Goal: Complete application form: Complete application form

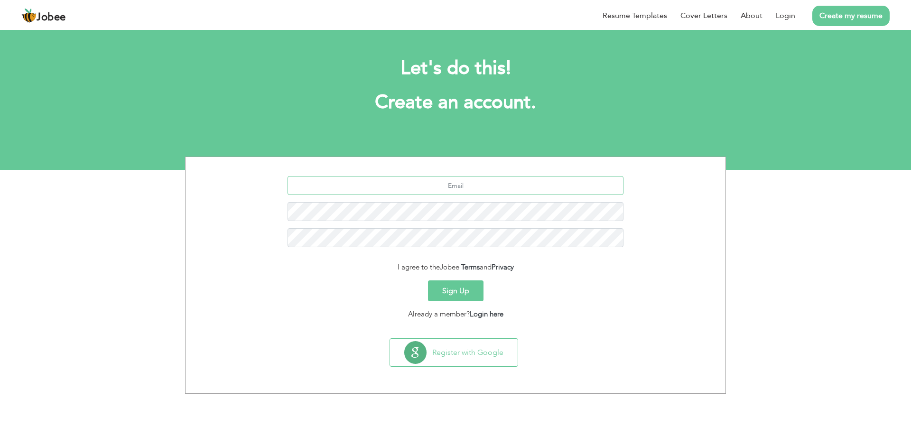
click at [443, 182] on input "text" at bounding box center [456, 185] width 336 height 19
type input "huzaifaliabbas2002@gmail.com"
click at [428, 280] on button "Sign Up" at bounding box center [456, 290] width 56 height 21
click at [443, 182] on input "huzaifaliabbas2002@gmail.com" at bounding box center [456, 185] width 336 height 19
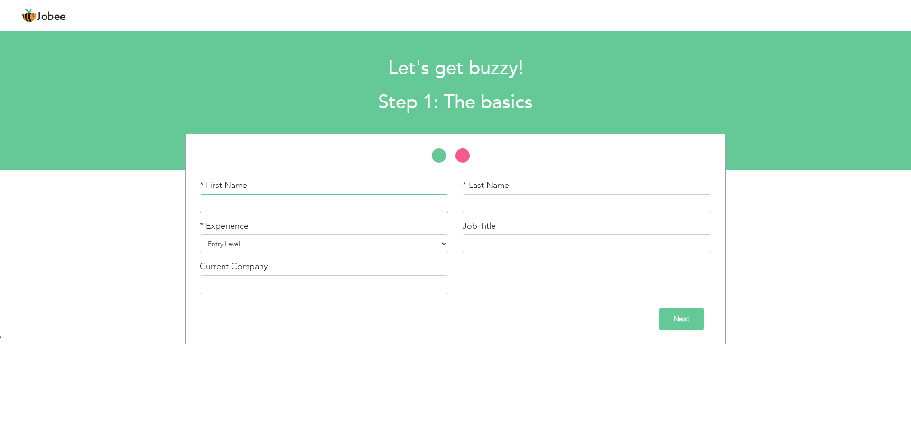
click at [393, 211] on input "text" at bounding box center [324, 203] width 249 height 19
type input "Huzaifa"
type input "Ali Abbas"
select select "3"
type input "Accountant"
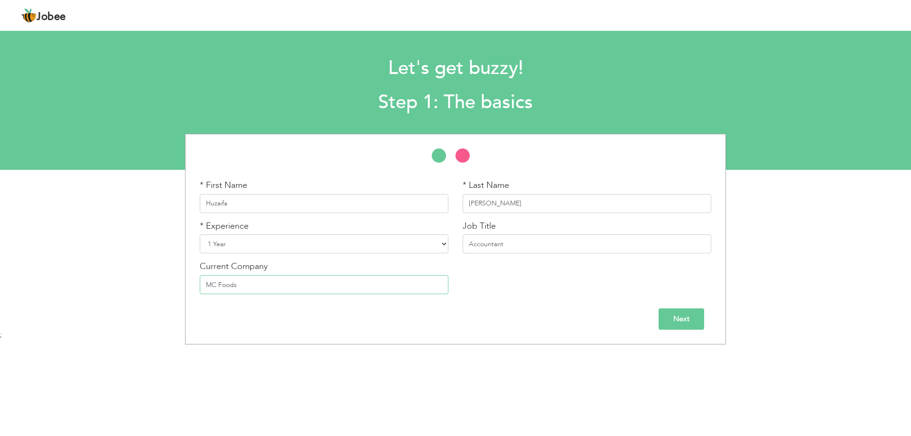
type input "MC Foods"
click input "Next" at bounding box center [682, 318] width 46 height 21
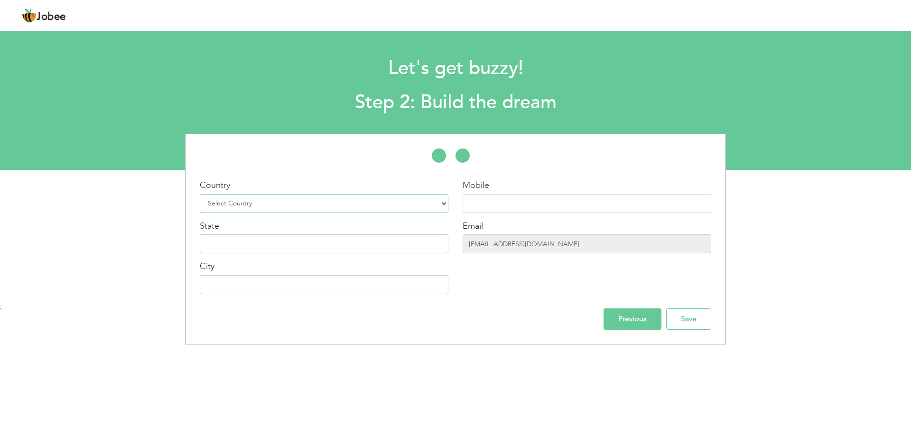
click at [385, 202] on select "Select Country Afghanistan Albania Algeria American Samoa Andorra Angola Anguil…" at bounding box center [324, 203] width 249 height 19
select select "166"
type input "Rawalpindi"
type input "r"
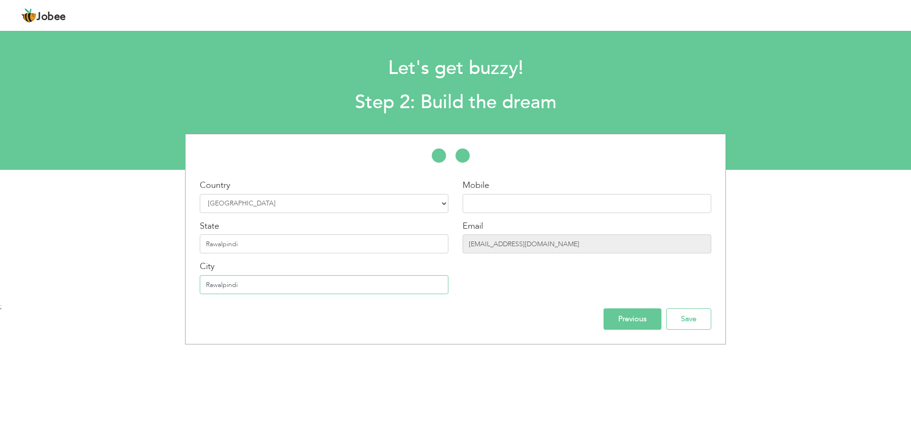
type input "Rawalpindi"
type input "punjab"
type input "03369474852"
click input "Previous" at bounding box center [633, 318] width 58 height 21
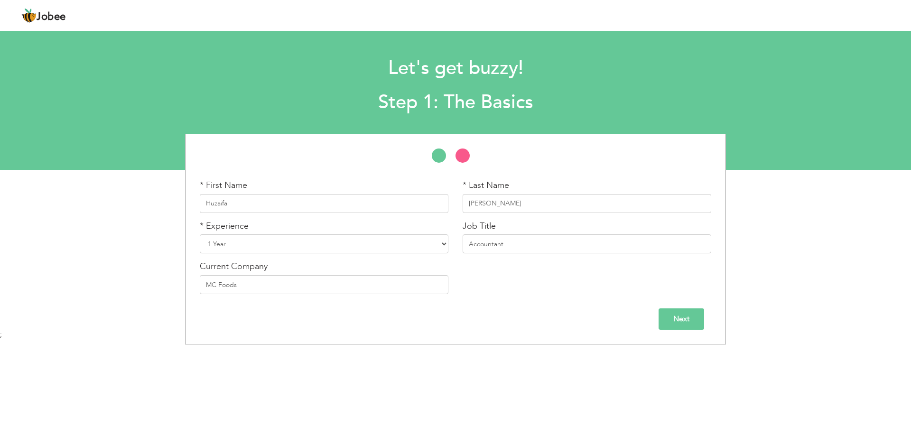
click at [665, 319] on input "Next" at bounding box center [682, 318] width 46 height 21
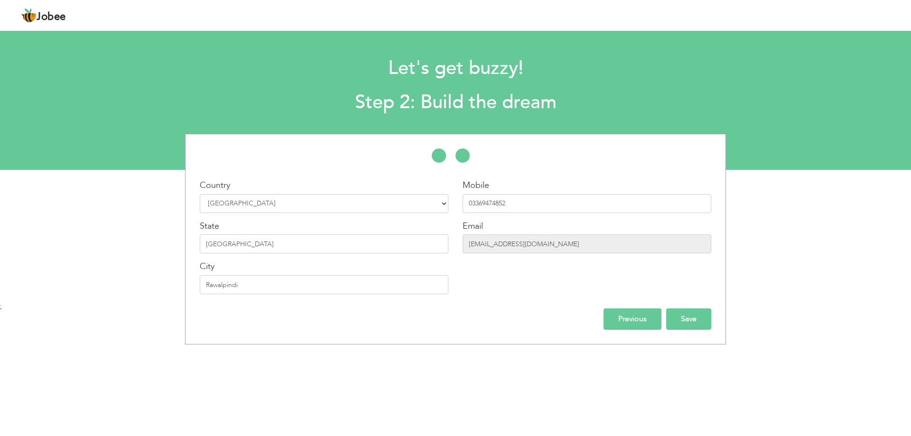
click at [673, 323] on input "Save" at bounding box center [688, 318] width 45 height 21
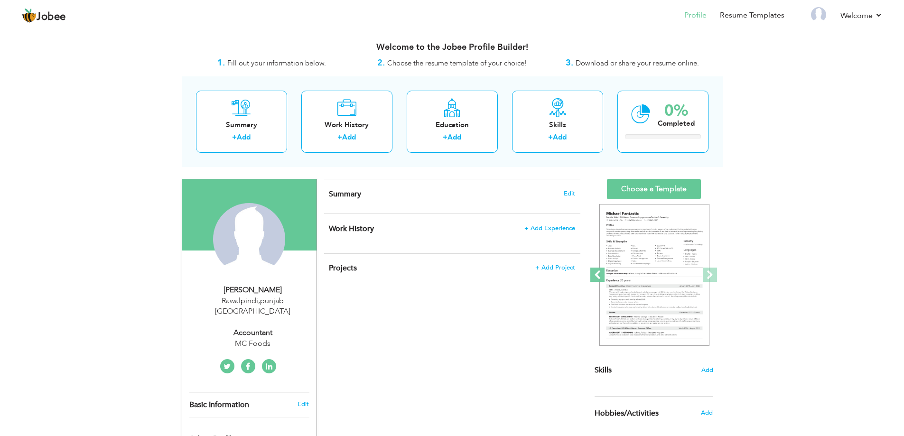
click at [596, 281] on span at bounding box center [597, 275] width 14 height 14
click at [715, 275] on span at bounding box center [710, 275] width 14 height 14
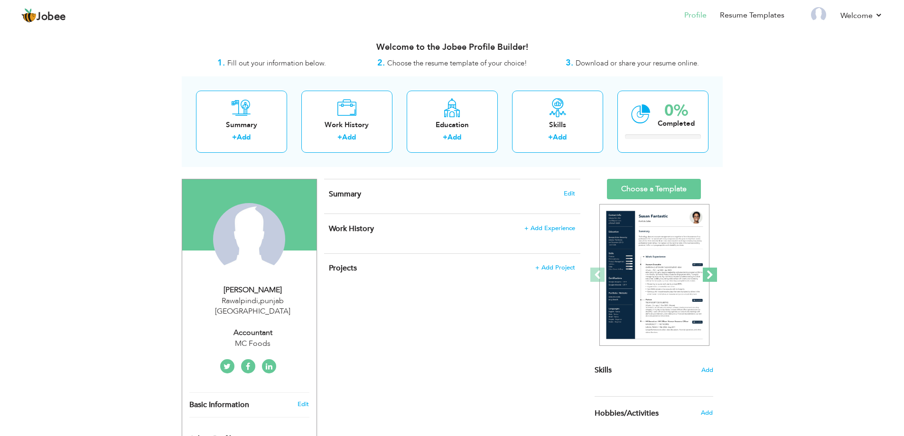
click at [712, 278] on span at bounding box center [710, 275] width 14 height 14
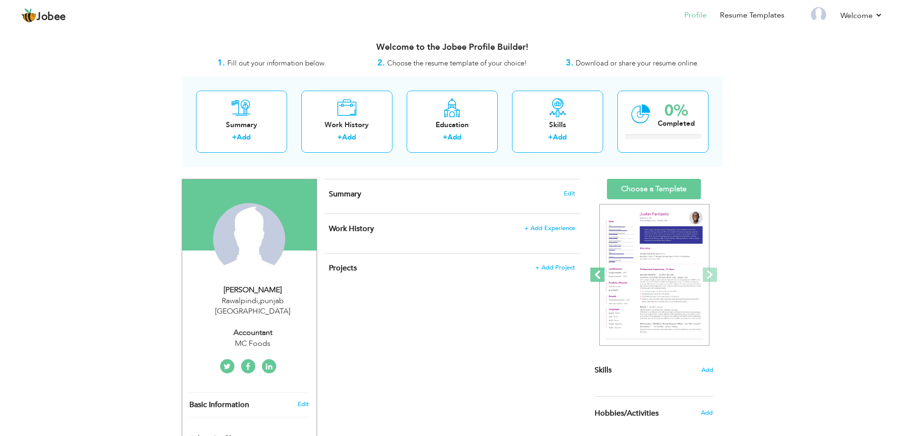
click at [595, 272] on span at bounding box center [597, 275] width 14 height 14
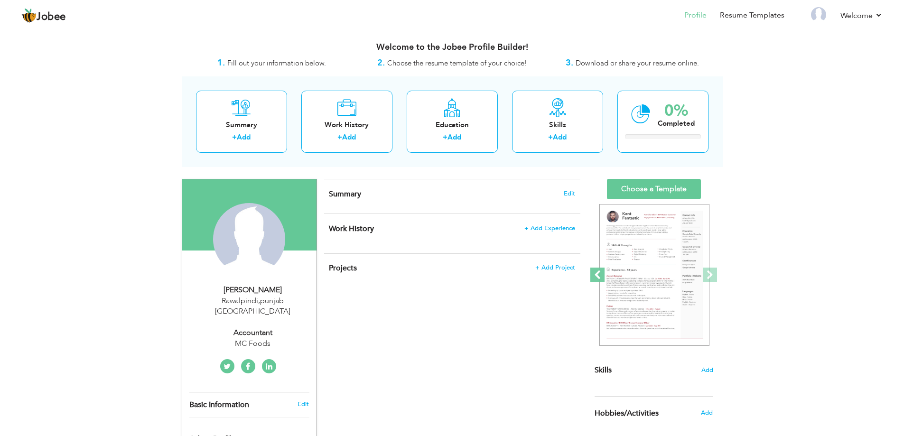
click at [595, 272] on span at bounding box center [597, 275] width 14 height 14
click at [716, 271] on span at bounding box center [710, 275] width 14 height 14
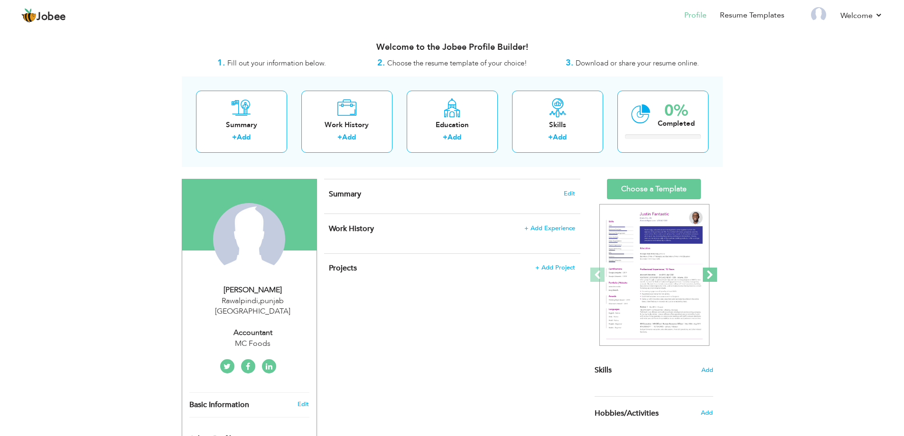
click at [714, 271] on span at bounding box center [710, 275] width 14 height 14
click at [711, 273] on span at bounding box center [710, 275] width 14 height 14
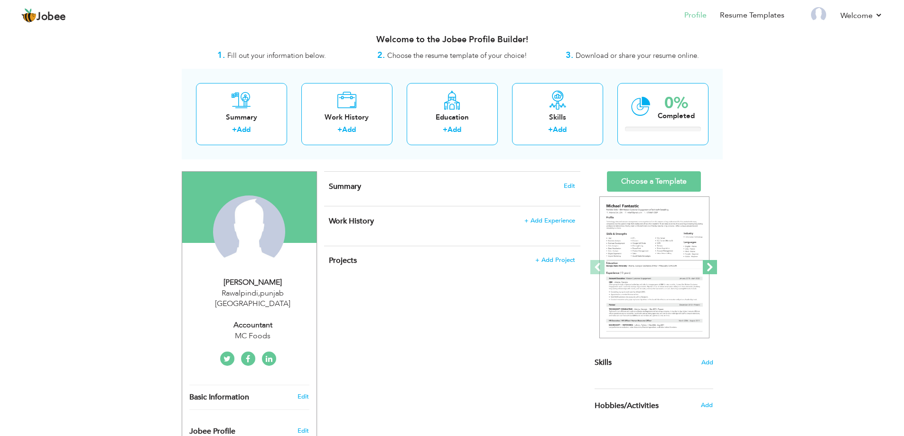
scroll to position [16, 0]
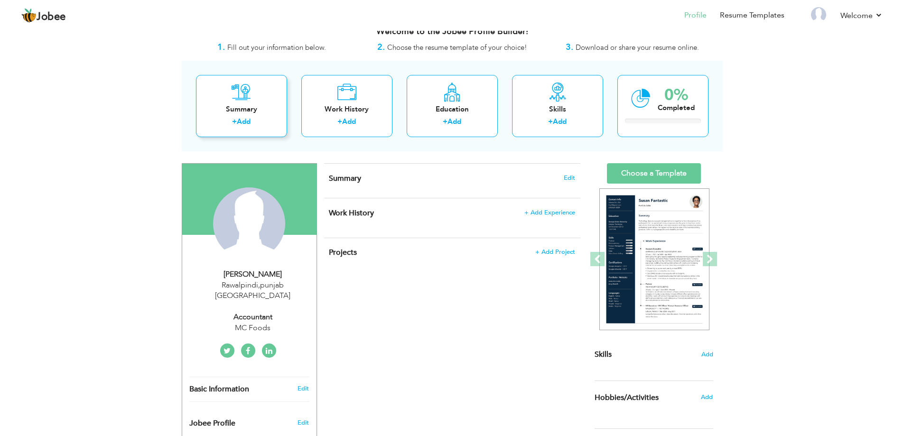
click at [233, 124] on label "+" at bounding box center [234, 122] width 5 height 10
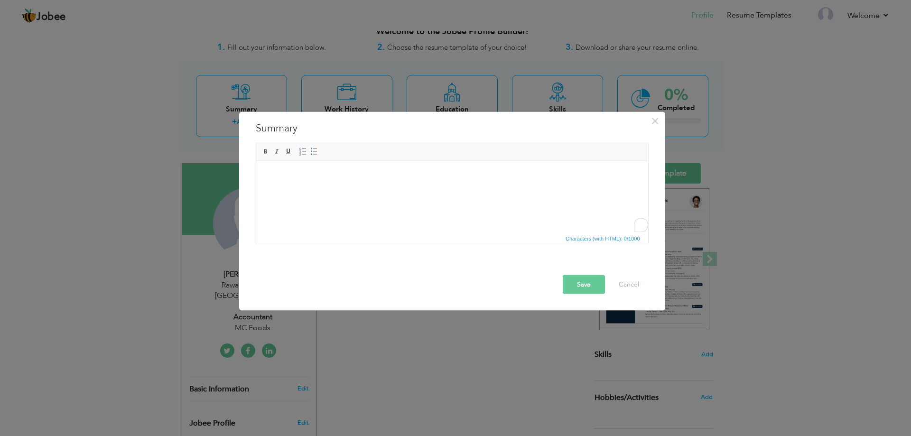
click at [477, 42] on div "× Summary Rich Text Editor, summaryEditor Editor toolbars Basic Styles Bold Ita…" at bounding box center [455, 218] width 911 height 436
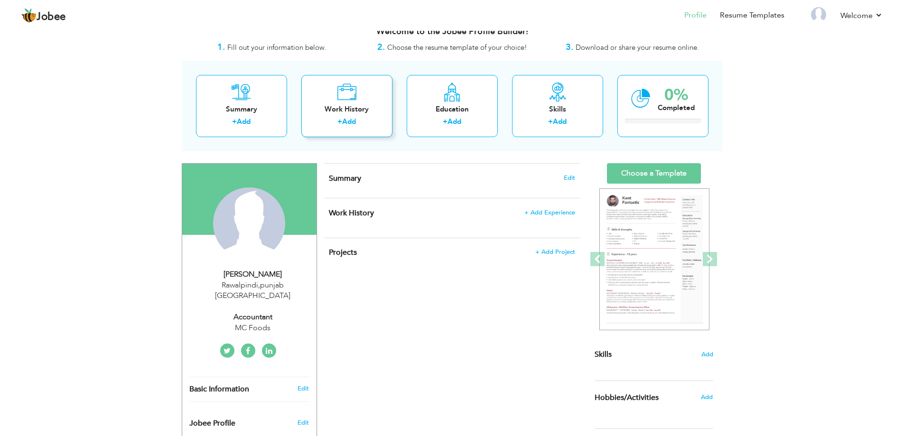
click at [335, 104] on div "Work History" at bounding box center [347, 109] width 76 height 10
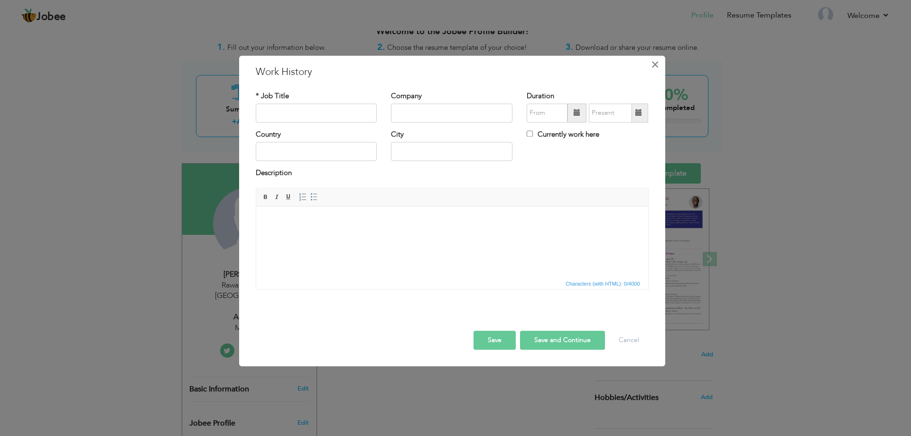
click at [655, 69] on span "×" at bounding box center [655, 64] width 8 height 17
